Goal: Transaction & Acquisition: Book appointment/travel/reservation

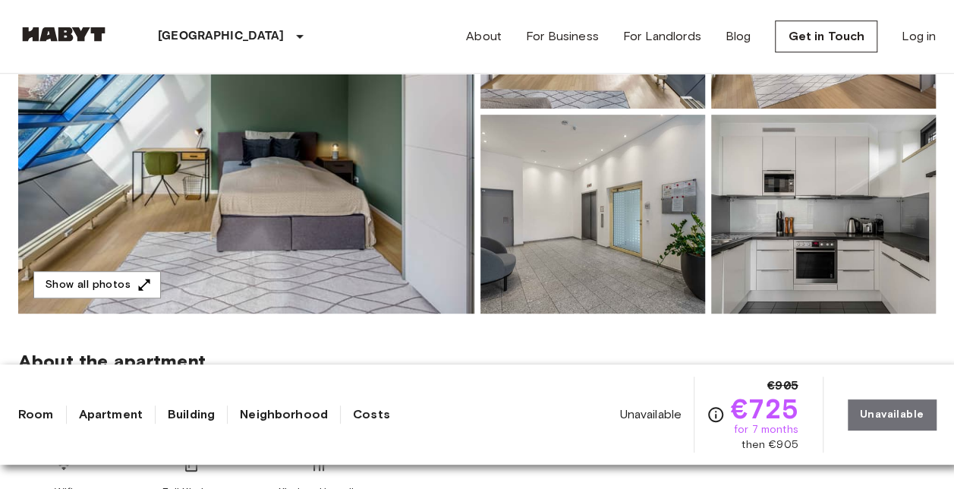
scroll to position [304, 0]
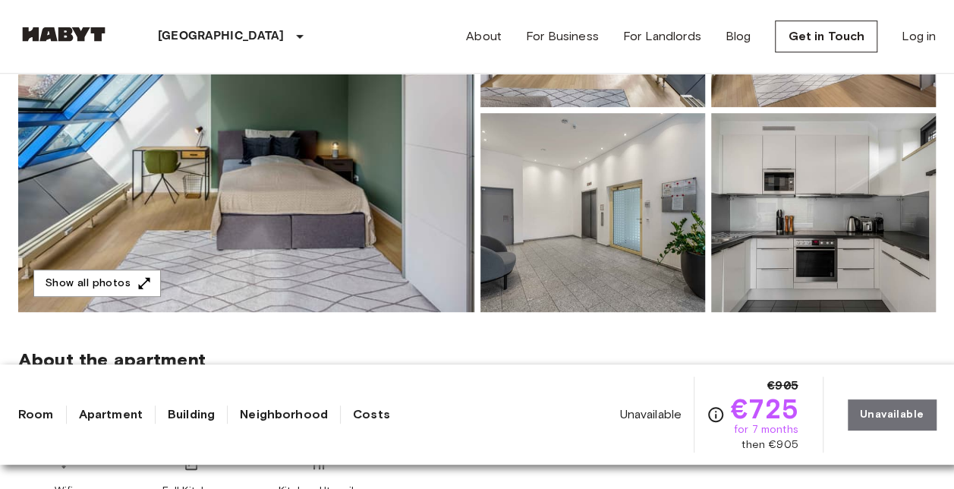
click at [106, 414] on link "Apartment" at bounding box center [111, 414] width 64 height 18
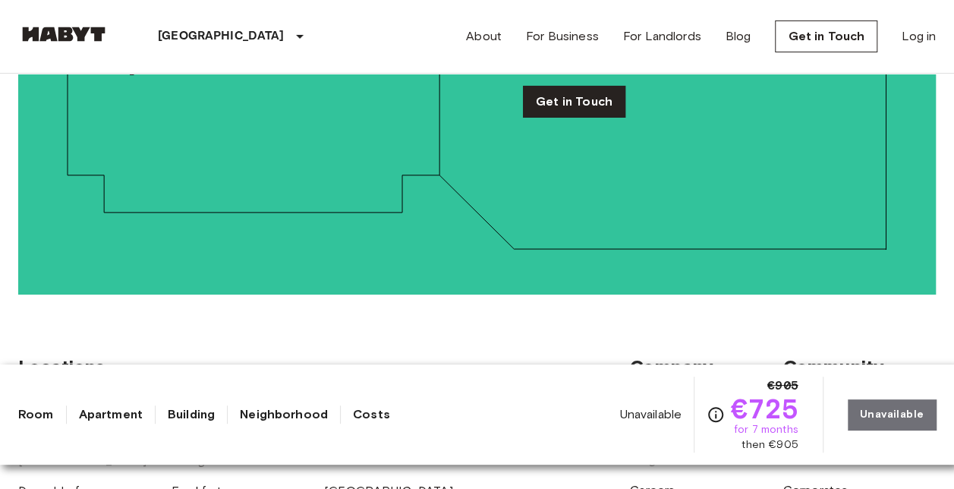
scroll to position [2667, 0]
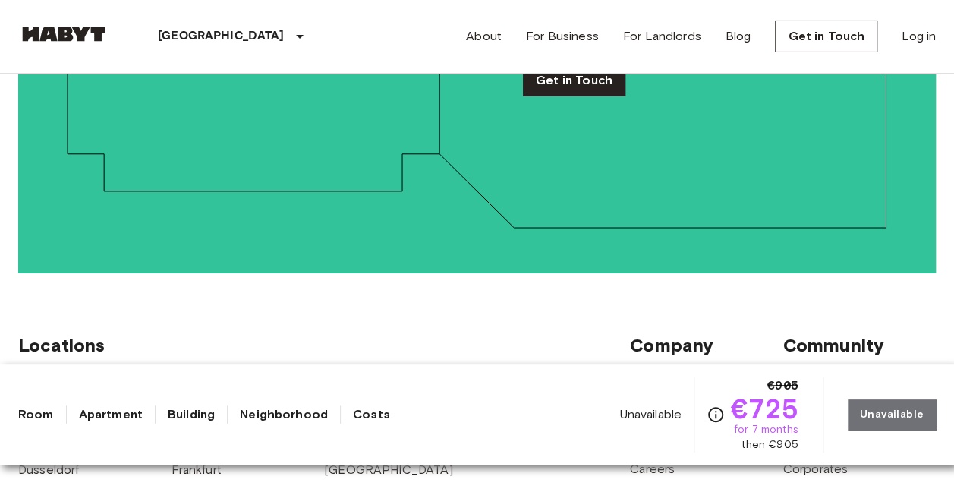
click at [37, 413] on link "Room" at bounding box center [36, 414] width 36 height 18
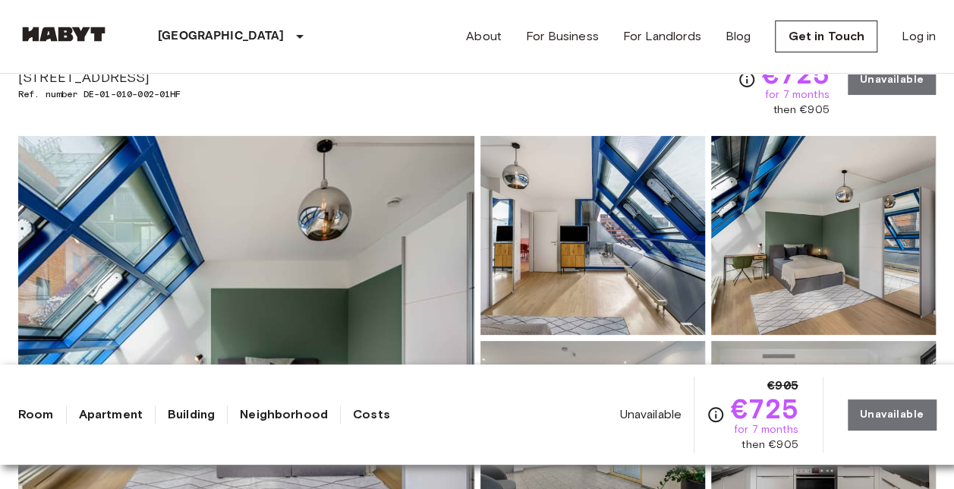
scroll to position [152, 0]
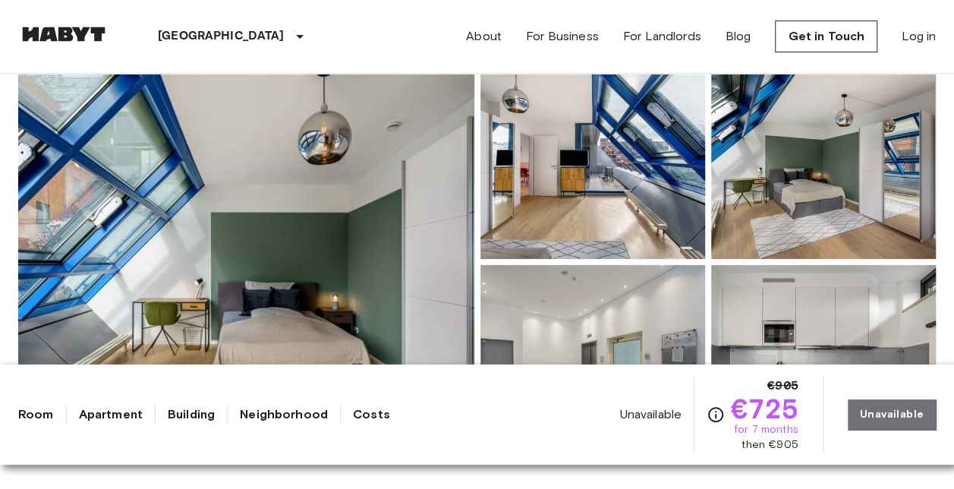
click at [876, 414] on div "Unavailable €905 €725 for 7 months then €905 Unavailable" at bounding box center [777, 414] width 317 height 76
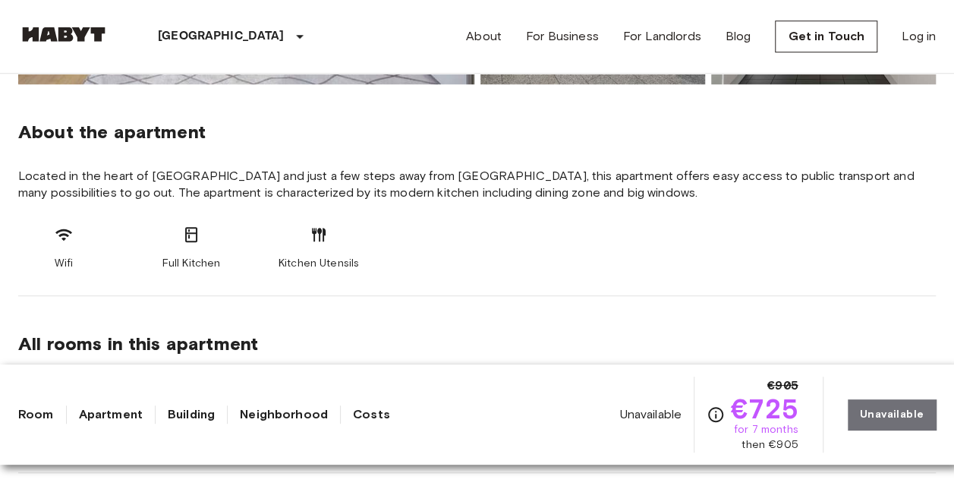
scroll to position [683, 0]
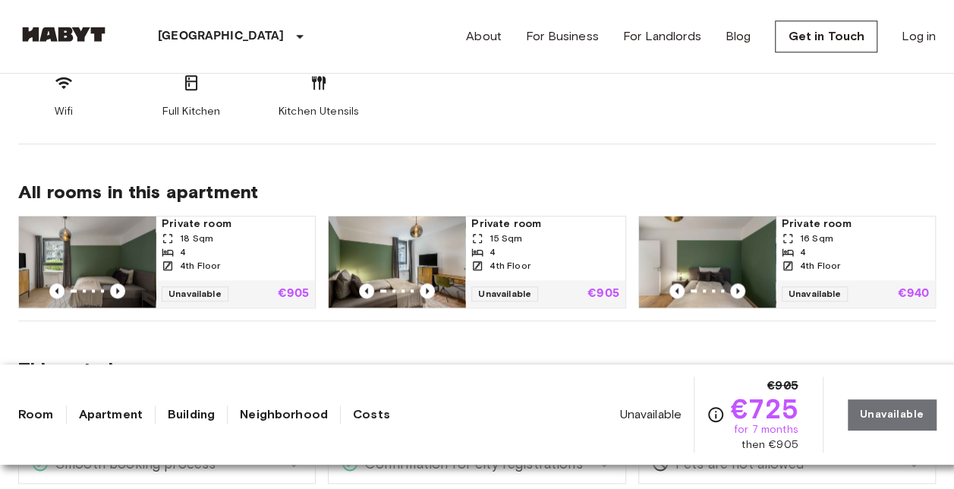
click at [108, 222] on img at bounding box center [87, 261] width 137 height 91
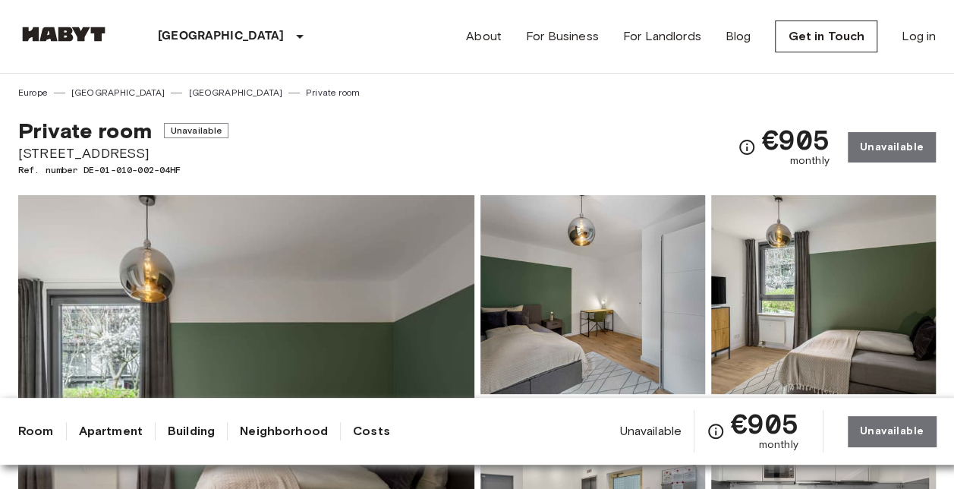
click at [279, 282] on img at bounding box center [246, 397] width 456 height 404
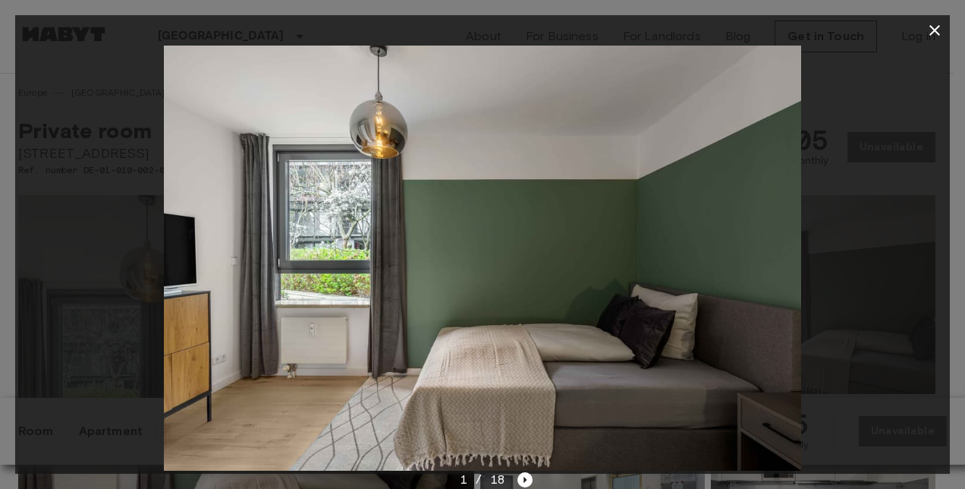
click at [523, 475] on icon "Next image" at bounding box center [525, 479] width 15 height 15
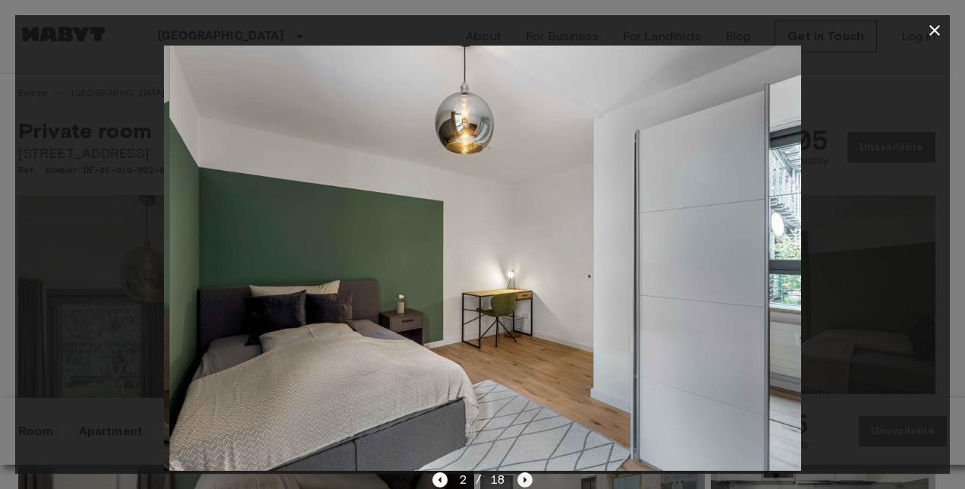
click at [524, 477] on icon "Next image" at bounding box center [525, 479] width 15 height 15
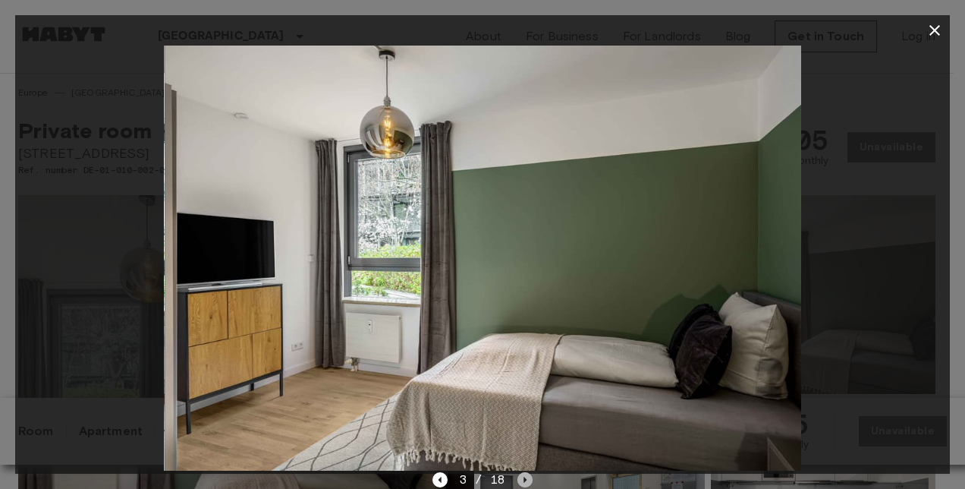
click at [524, 477] on icon "Next image" at bounding box center [525, 479] width 15 height 15
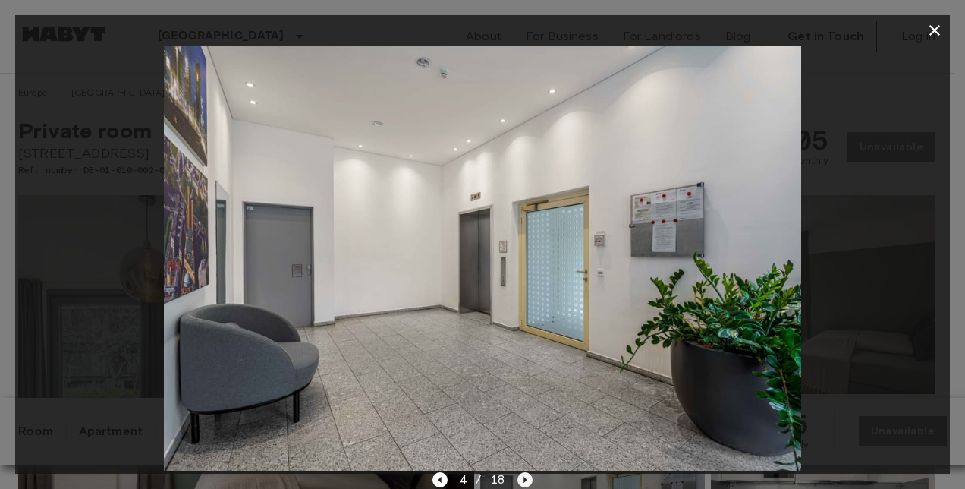
click at [524, 477] on icon "Next image" at bounding box center [525, 479] width 15 height 15
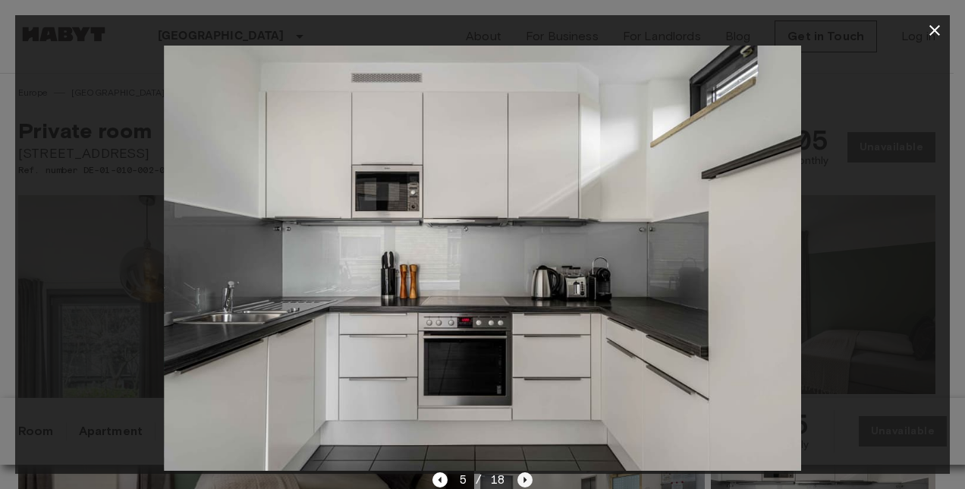
click at [524, 477] on icon "Next image" at bounding box center [525, 479] width 15 height 15
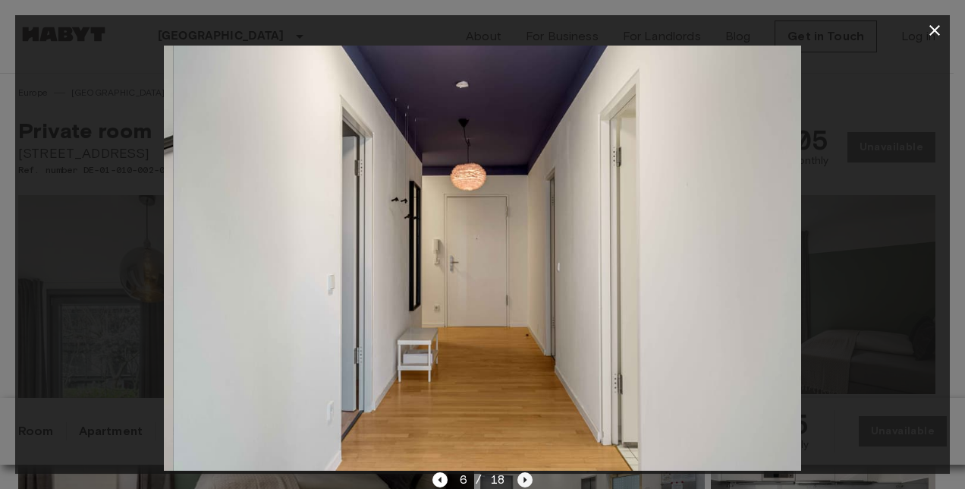
click at [524, 477] on icon "Next image" at bounding box center [525, 479] width 15 height 15
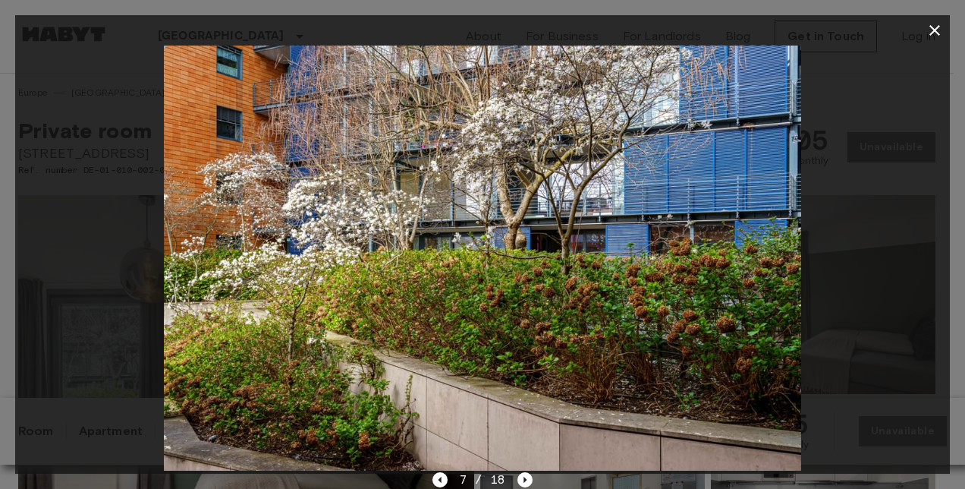
click at [939, 32] on icon "button" at bounding box center [935, 30] width 18 height 18
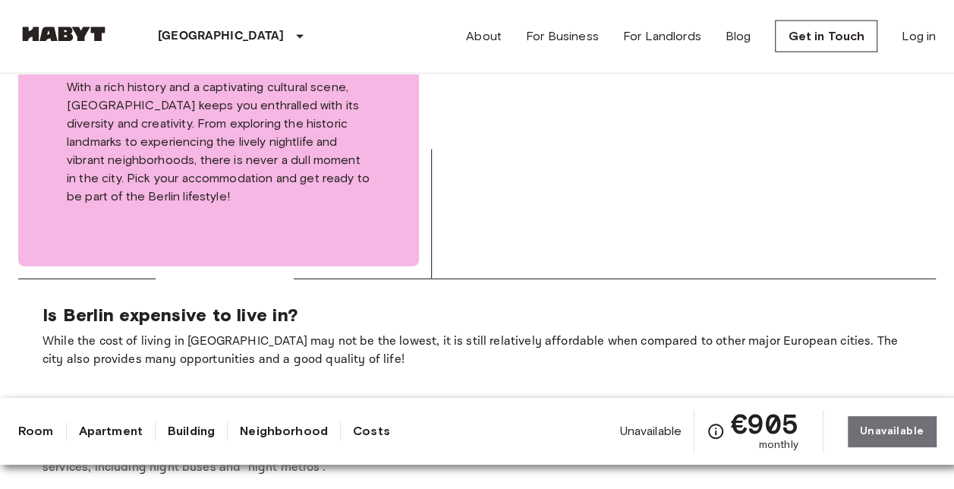
scroll to position [1822, 0]
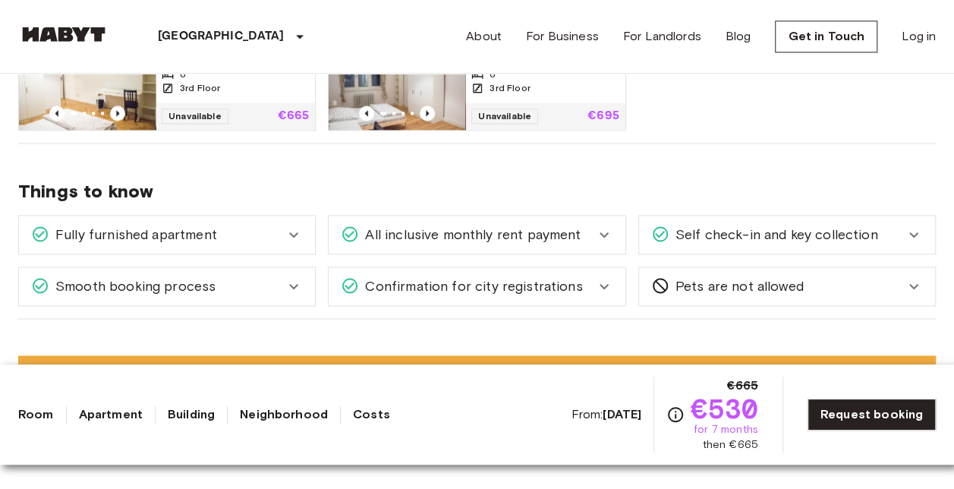
scroll to position [987, 0]
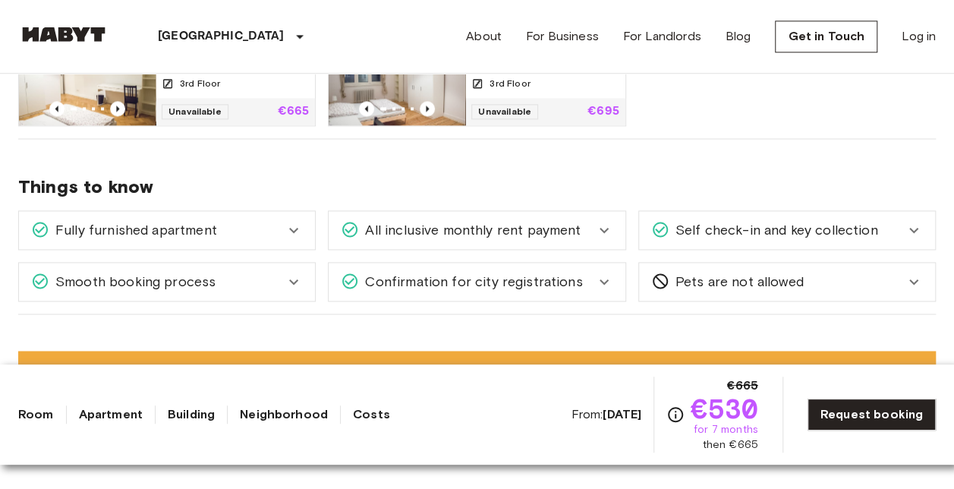
click at [276, 231] on div "Fully furnished apartment" at bounding box center [158, 230] width 254 height 20
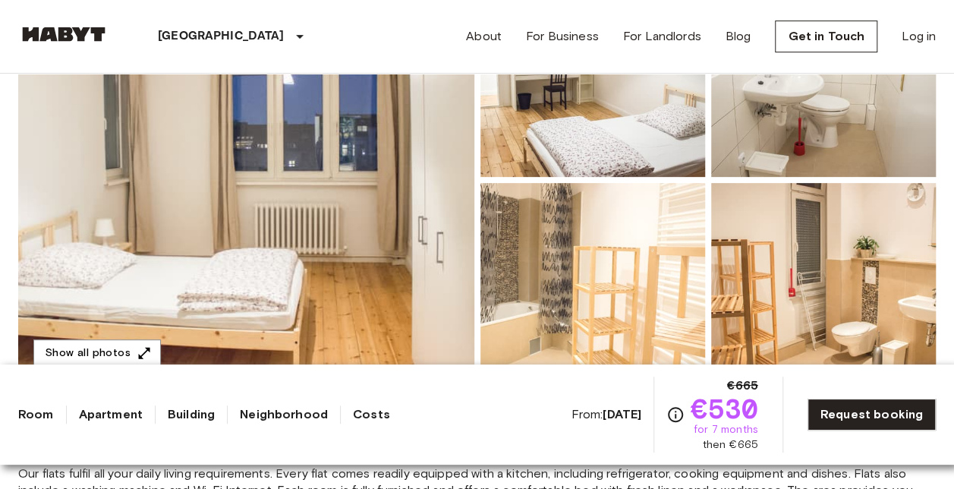
scroll to position [228, 0]
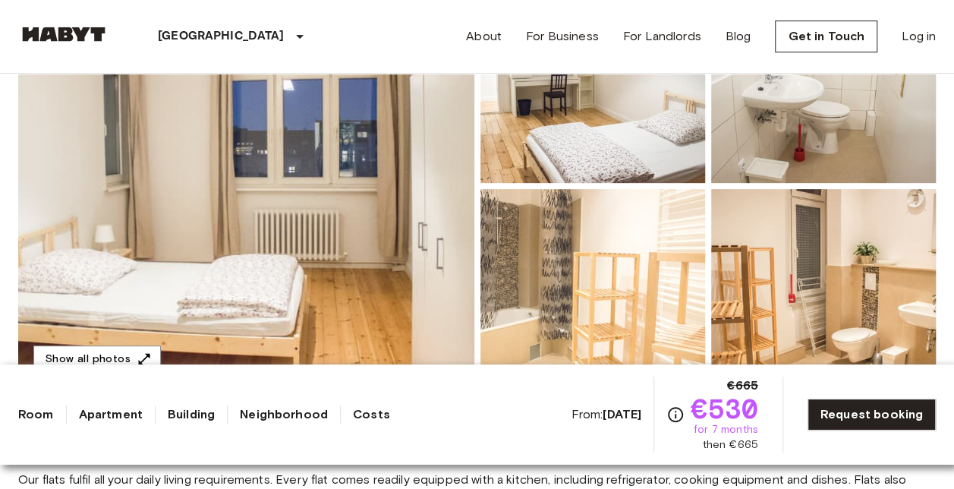
click at [262, 161] on img at bounding box center [246, 186] width 456 height 404
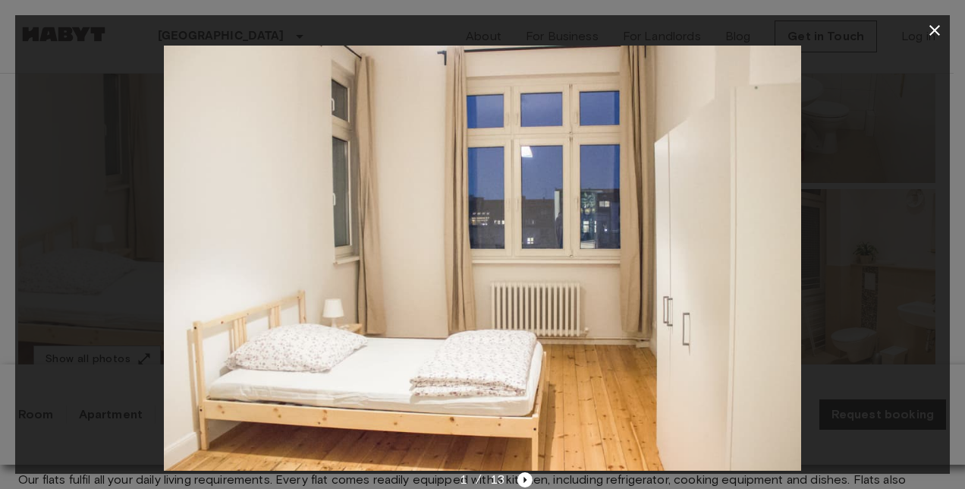
click at [885, 179] on div at bounding box center [482, 258] width 935 height 425
click at [662, 229] on img at bounding box center [483, 258] width 638 height 425
click at [934, 30] on icon "button" at bounding box center [935, 30] width 11 height 11
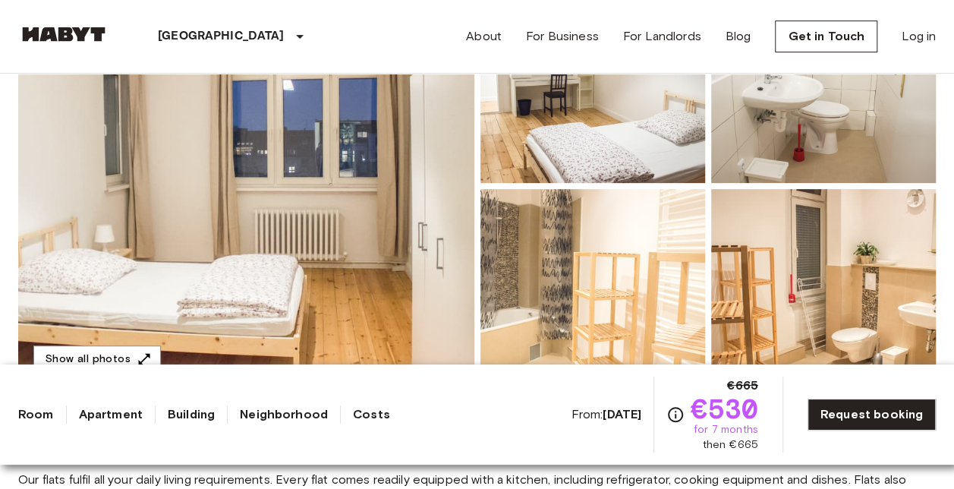
click at [538, 143] on img at bounding box center [592, 83] width 225 height 199
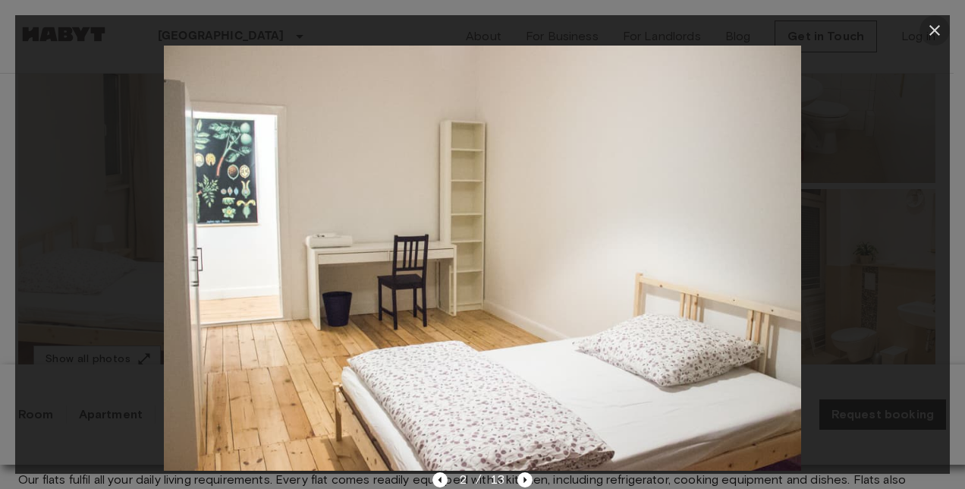
click at [943, 24] on icon "button" at bounding box center [935, 30] width 18 height 18
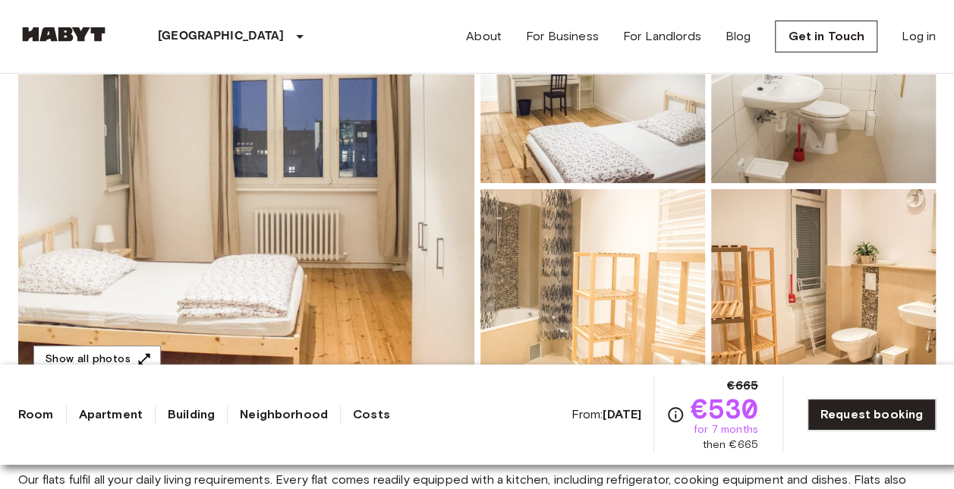
click at [836, 121] on img at bounding box center [823, 83] width 225 height 199
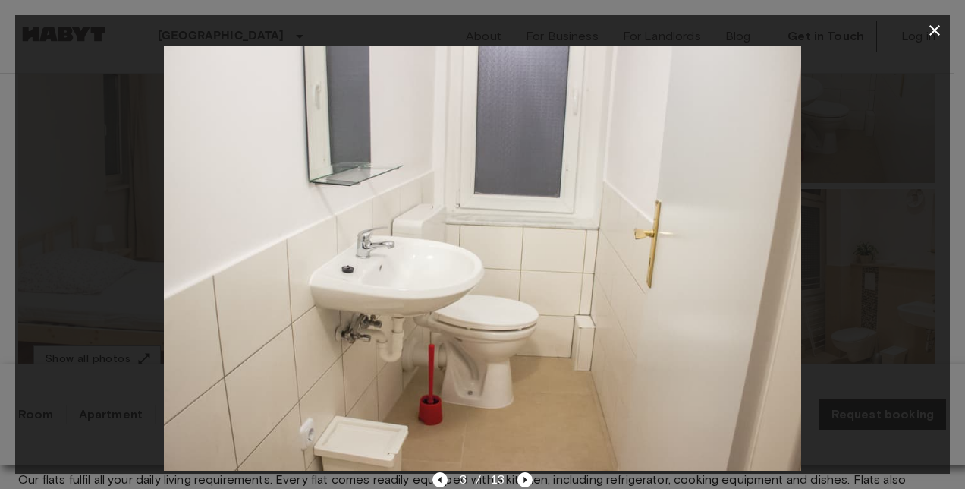
click at [940, 26] on icon "button" at bounding box center [935, 30] width 11 height 11
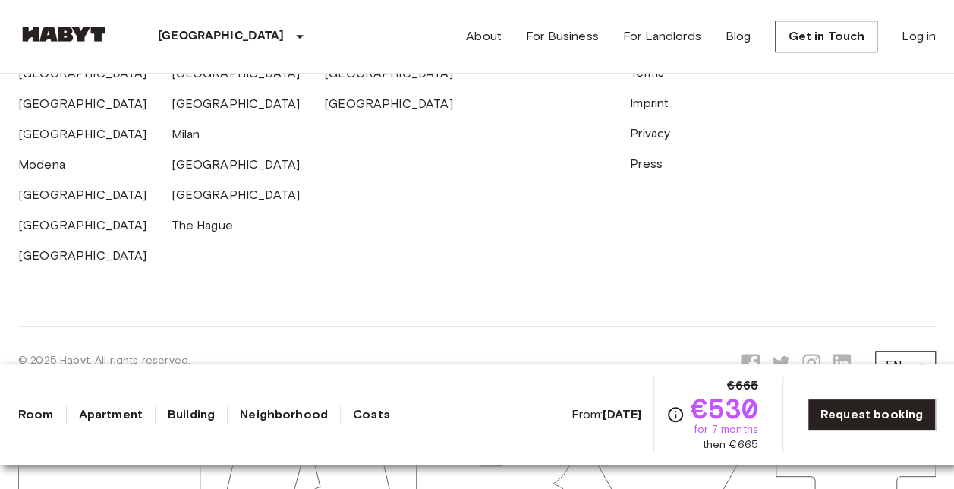
scroll to position [3485, 0]
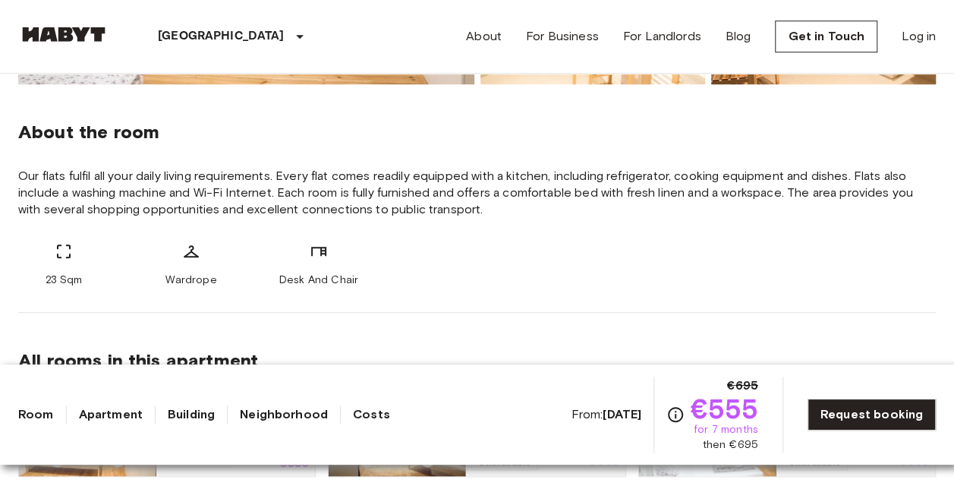
scroll to position [835, 0]
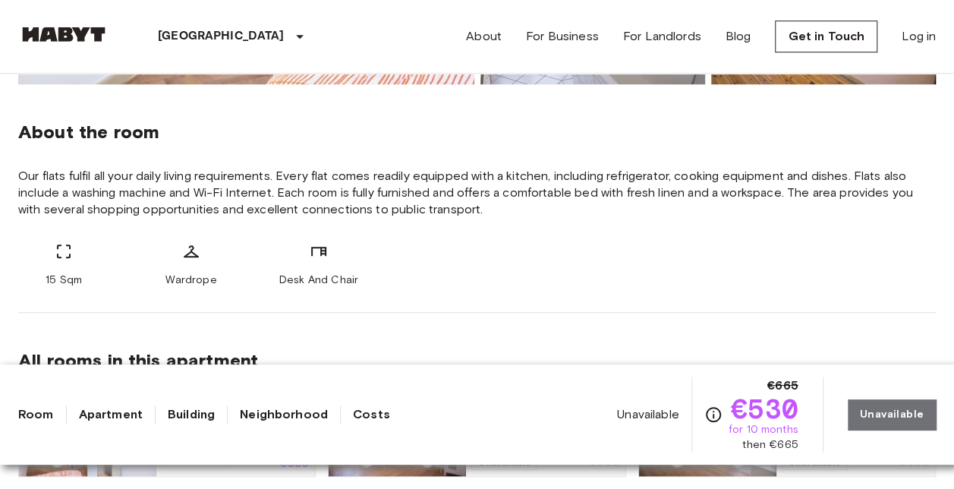
scroll to position [759, 0]
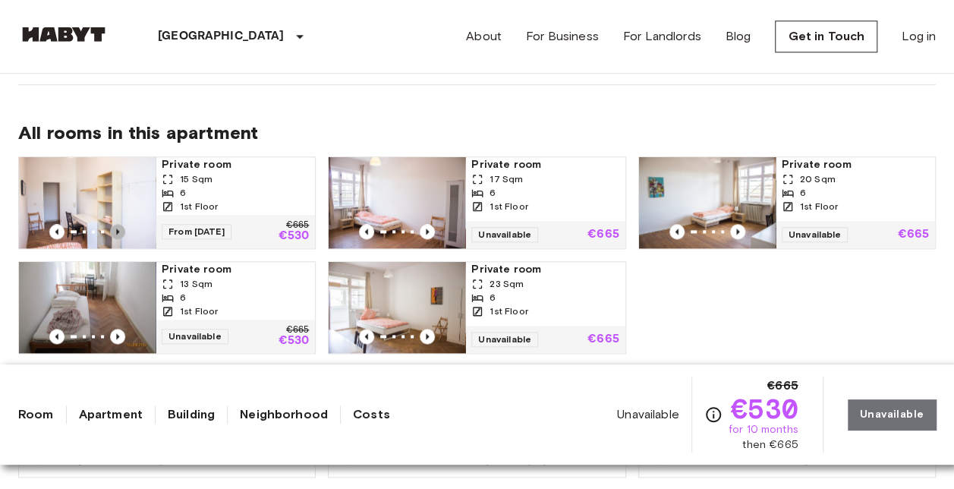
click at [115, 225] on icon "Previous image" at bounding box center [117, 231] width 15 height 15
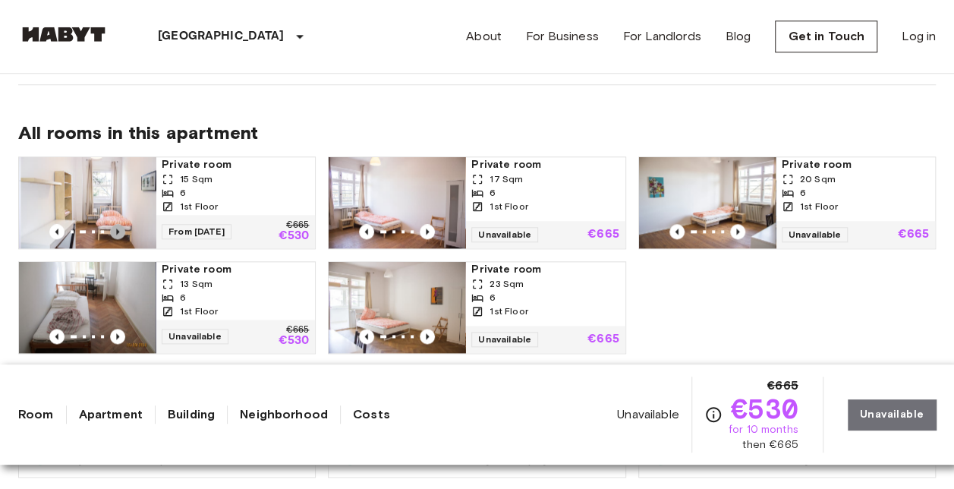
click at [115, 225] on icon "Previous image" at bounding box center [117, 231] width 15 height 15
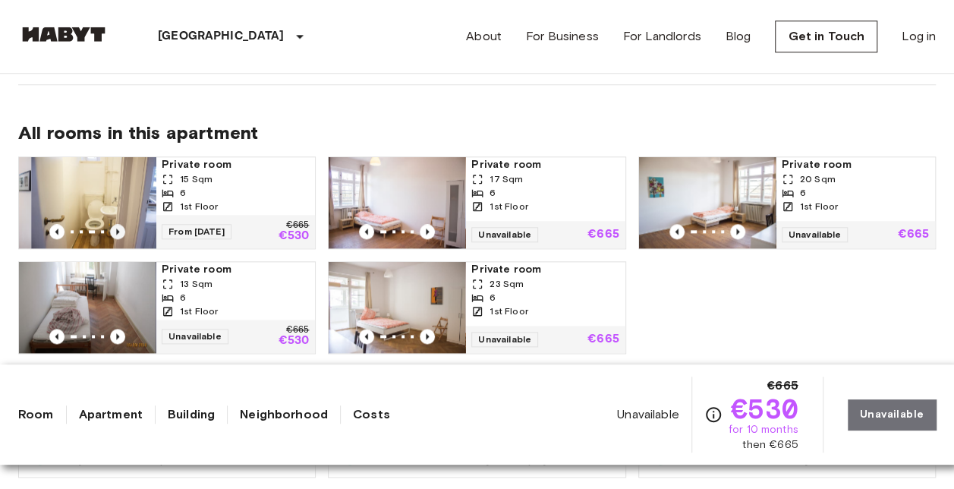
click at [115, 225] on icon "Previous image" at bounding box center [117, 231] width 15 height 15
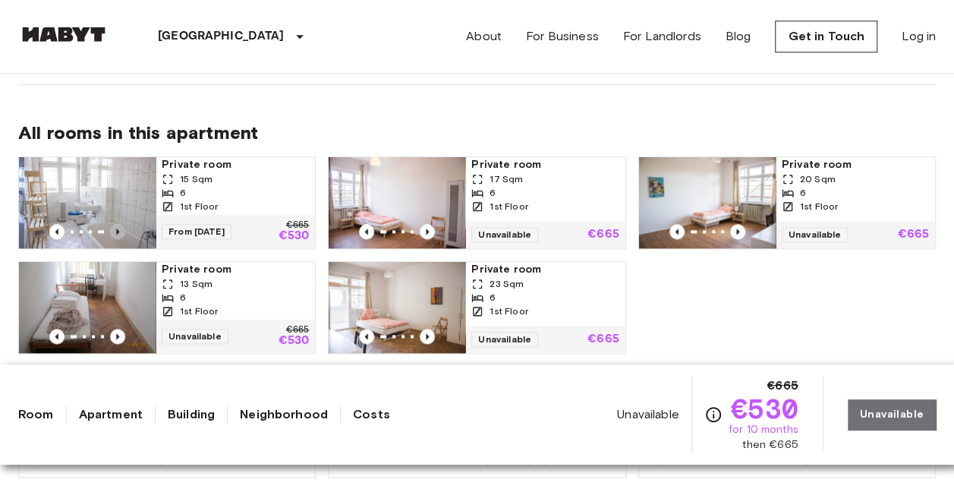
click at [115, 225] on icon "Previous image" at bounding box center [117, 231] width 15 height 15
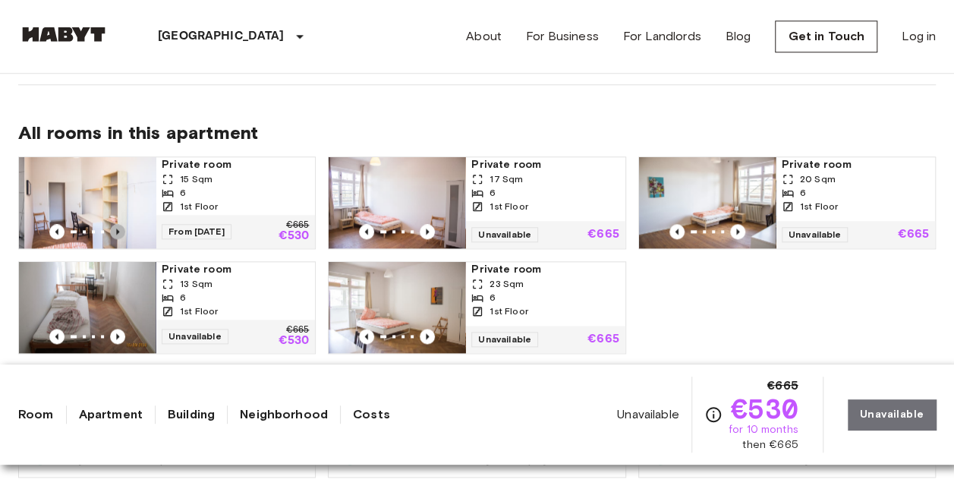
click at [115, 225] on icon "Previous image" at bounding box center [117, 231] width 15 height 15
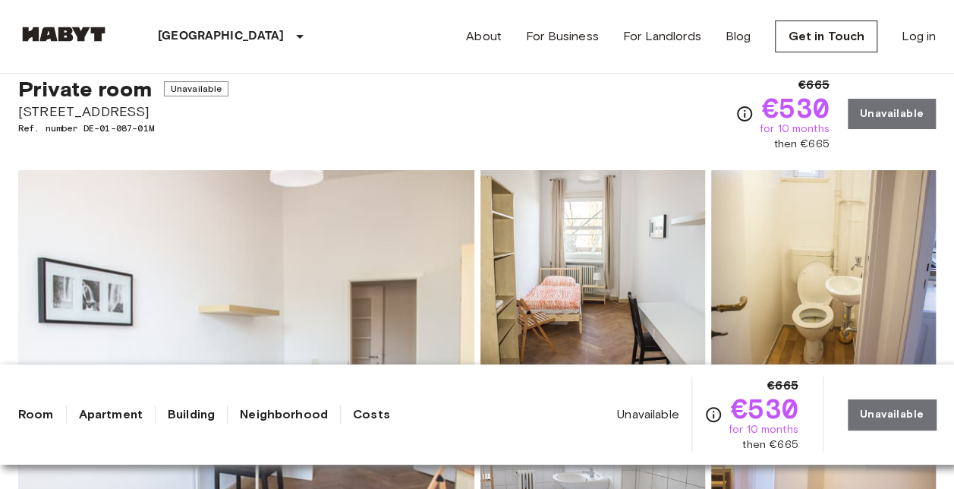
scroll to position [0, 0]
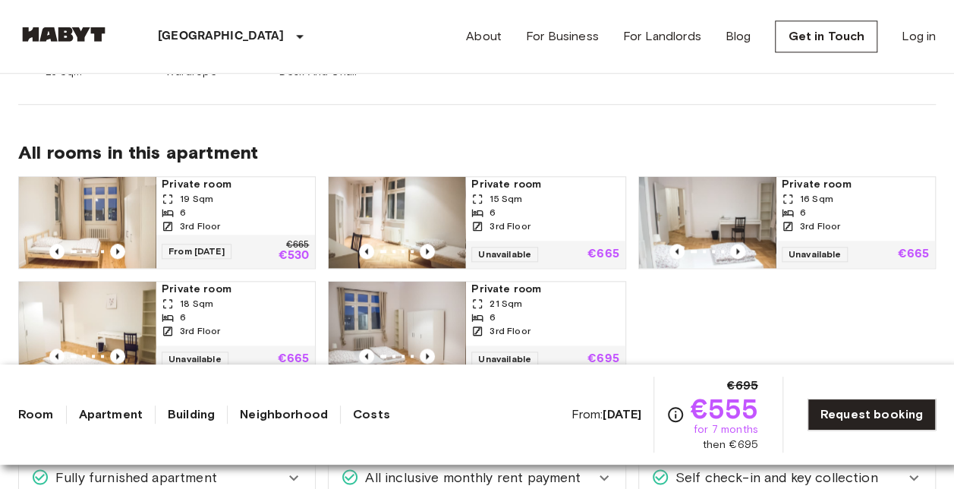
scroll to position [759, 0]
